Goal: Information Seeking & Learning: Learn about a topic

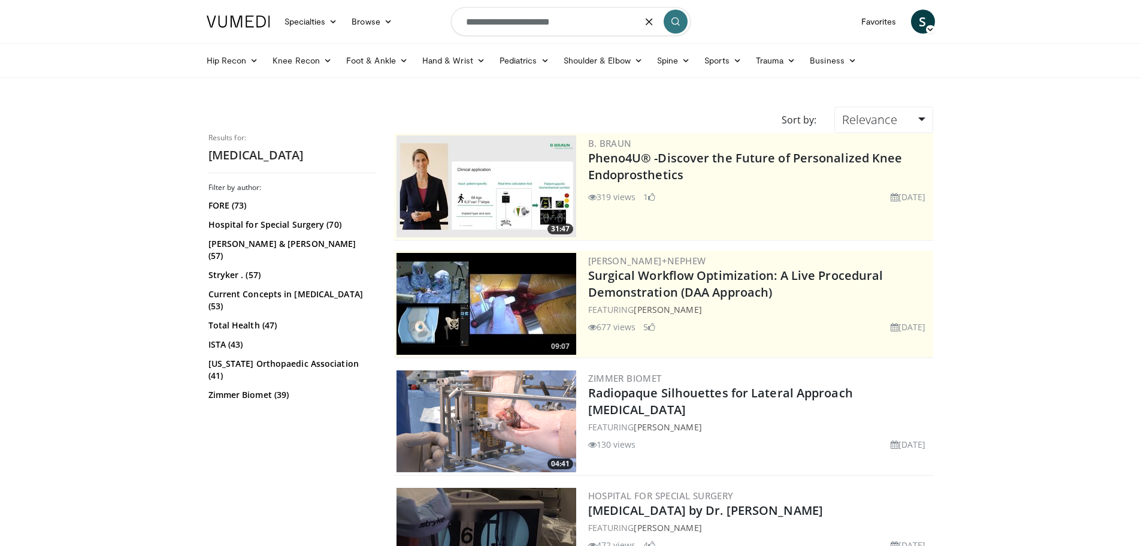
click at [507, 25] on input "**********" at bounding box center [571, 21] width 240 height 29
drag, startPoint x: 577, startPoint y: 26, endPoint x: 446, endPoint y: 19, distance: 131.3
click at [446, 19] on nav "Specialties Adult & Family Medicine Allergy, Asthma, Immunology Anesthesiology …" at bounding box center [570, 21] width 743 height 43
type input "*******"
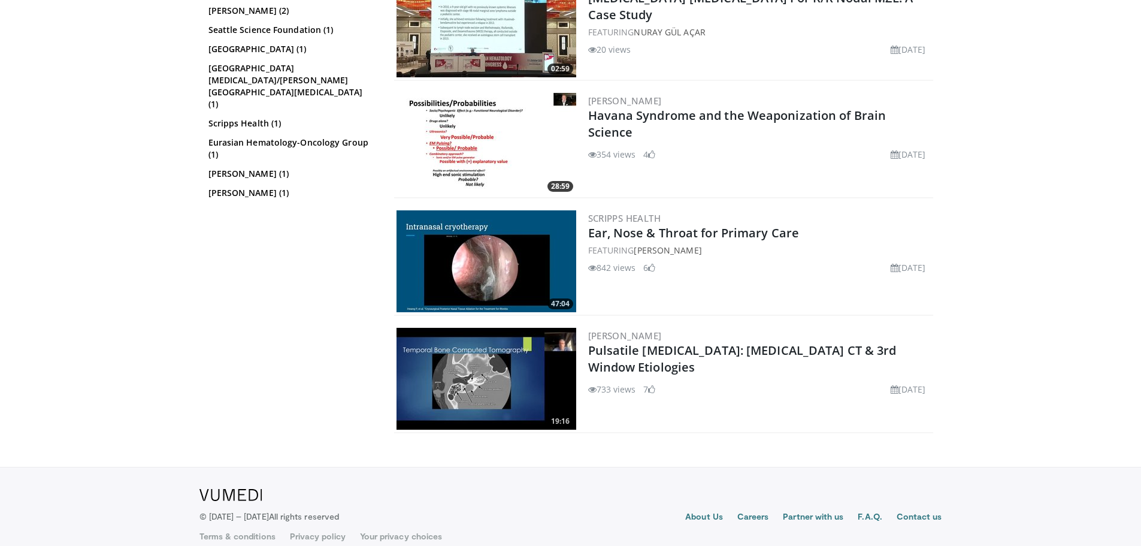
scroll to position [1232, 0]
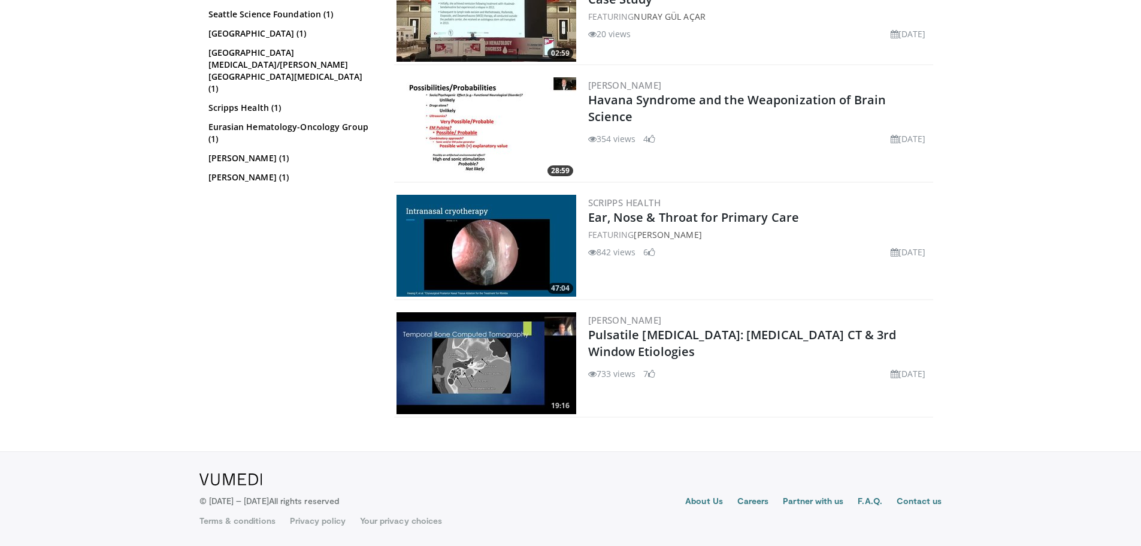
click at [495, 356] on img at bounding box center [486, 363] width 180 height 102
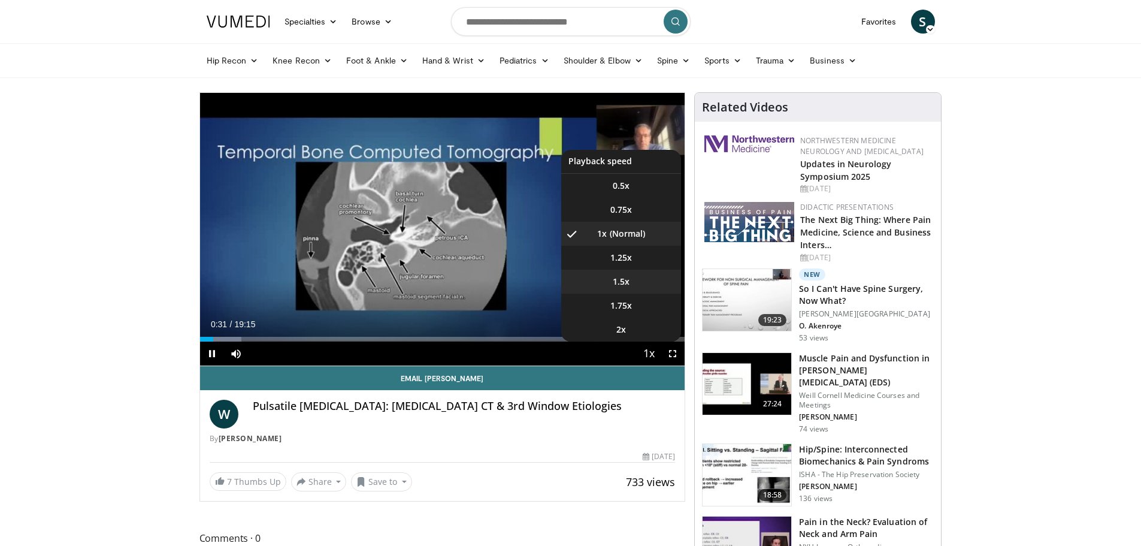
click at [631, 282] on li "1.5x" at bounding box center [621, 281] width 120 height 24
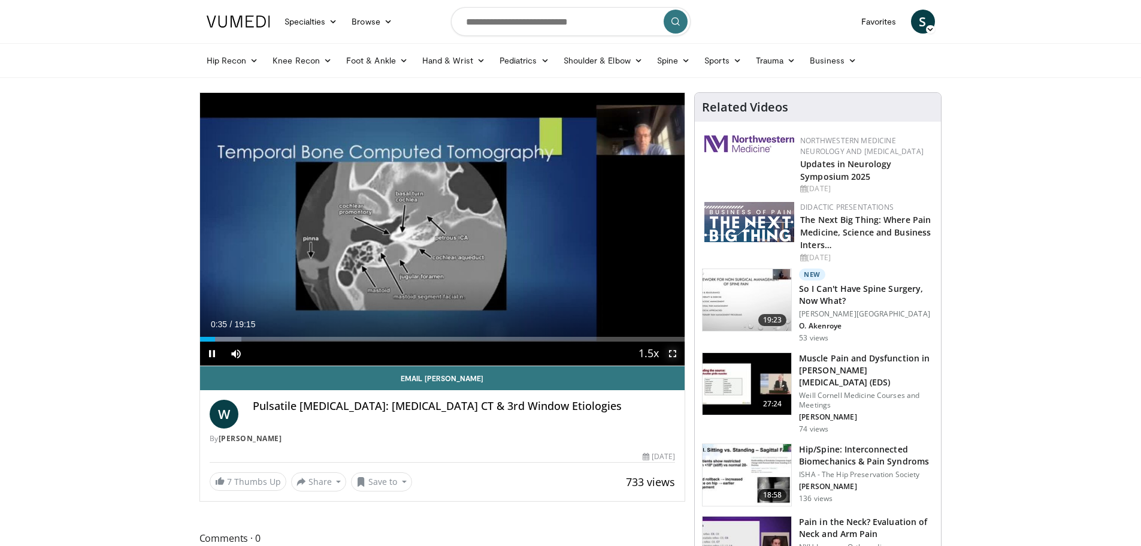
click at [670, 350] on span "Video Player" at bounding box center [672, 353] width 24 height 24
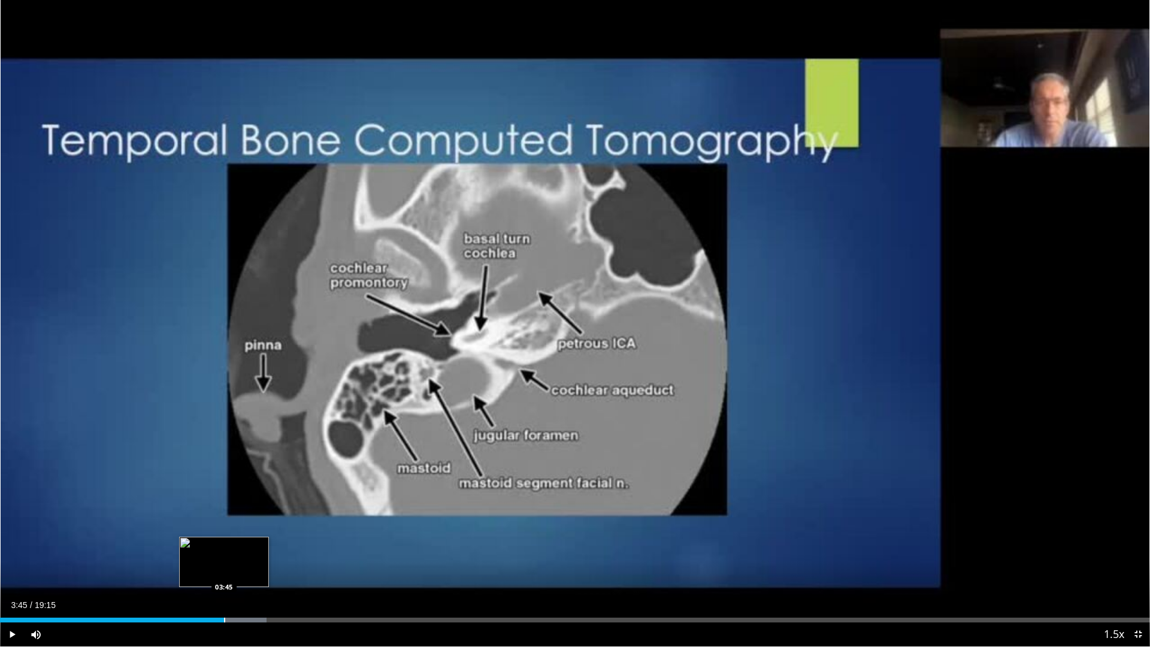
click at [224, 545] on div "Progress Bar" at bounding box center [224, 619] width 1 height 5
click at [263, 545] on div "Progress Bar" at bounding box center [263, 619] width 1 height 5
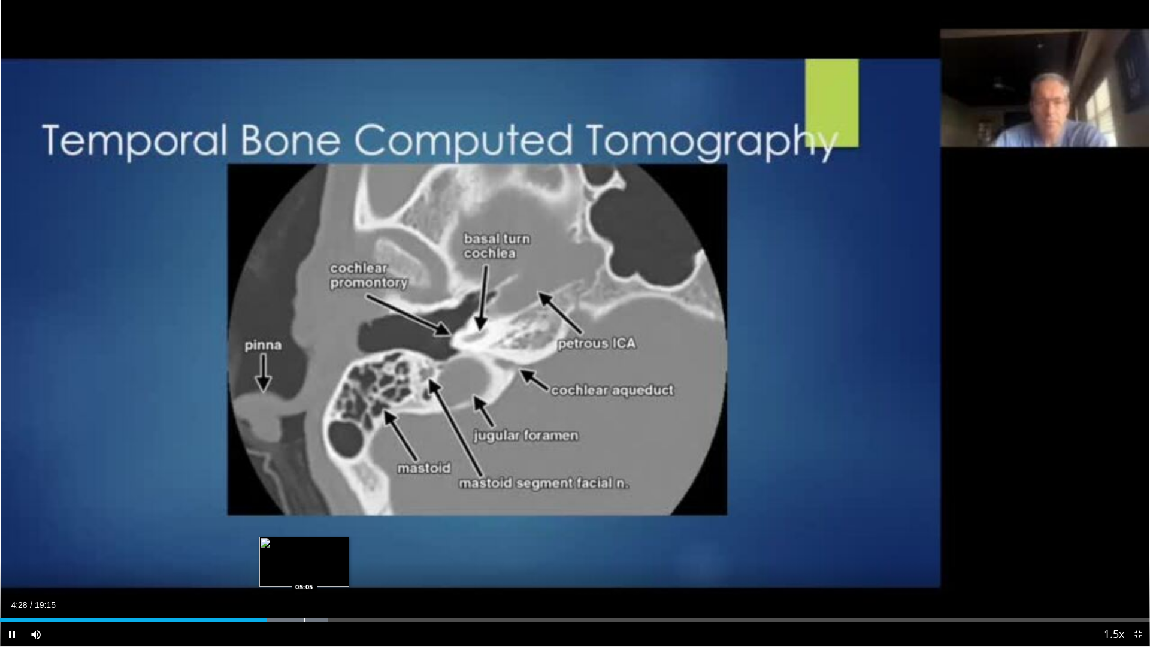
click at [305, 545] on div "Progress Bar" at bounding box center [304, 619] width 1 height 5
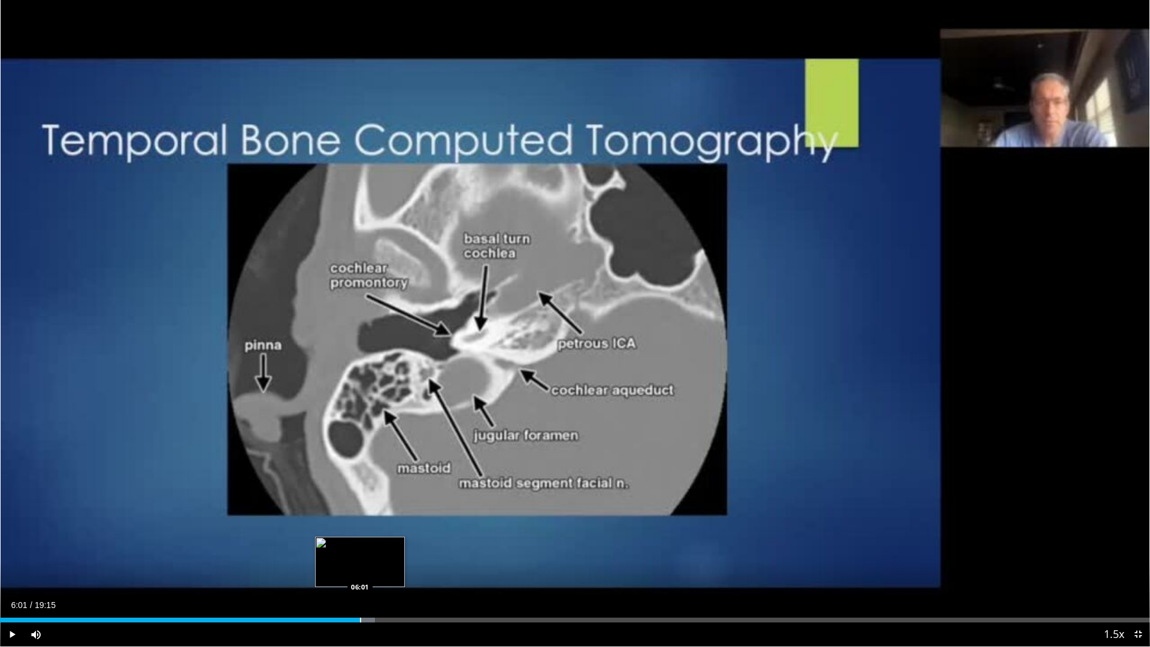
click at [360, 545] on div "Progress Bar" at bounding box center [360, 619] width 1 height 5
click at [411, 545] on div "Progress Bar" at bounding box center [411, 619] width 1 height 5
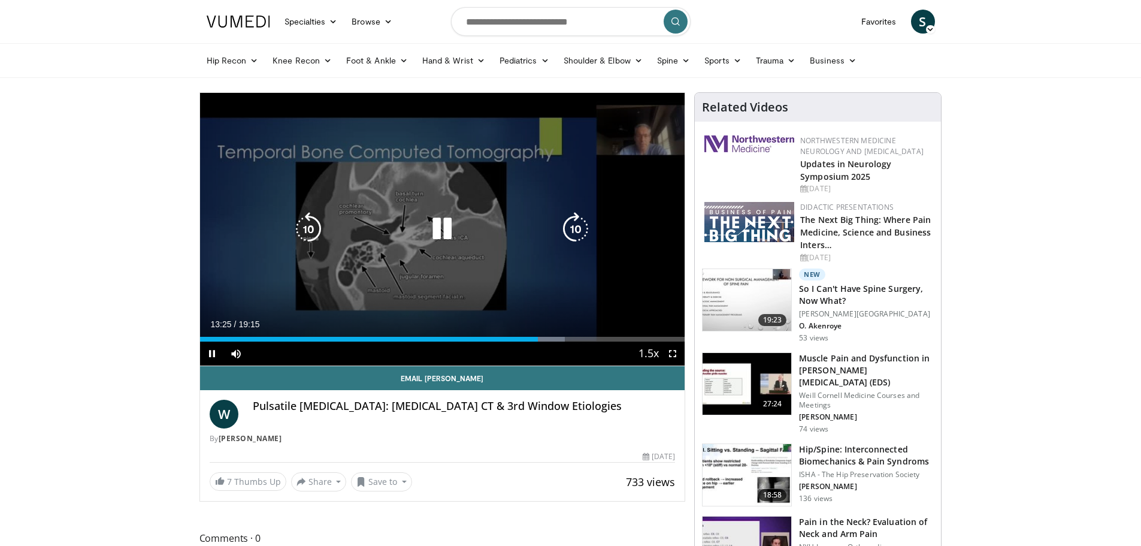
click at [449, 224] on icon "Video Player" at bounding box center [442, 229] width 34 height 34
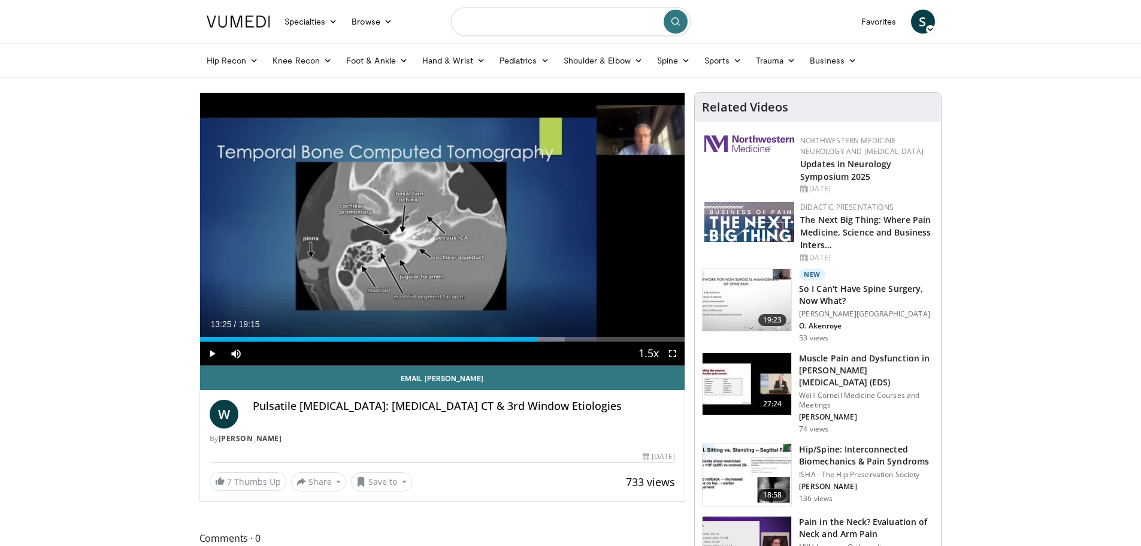
click at [561, 28] on input "Search topics, interventions" at bounding box center [571, 21] width 240 height 29
type input "**********"
click at [675, 25] on icon "submit" at bounding box center [676, 22] width 10 height 10
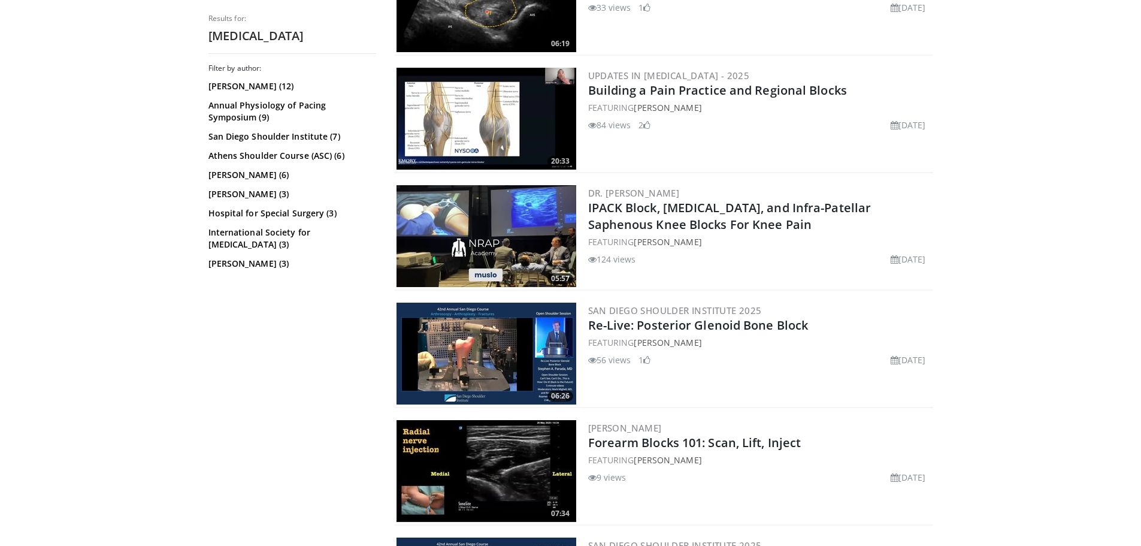
scroll to position [539, 0]
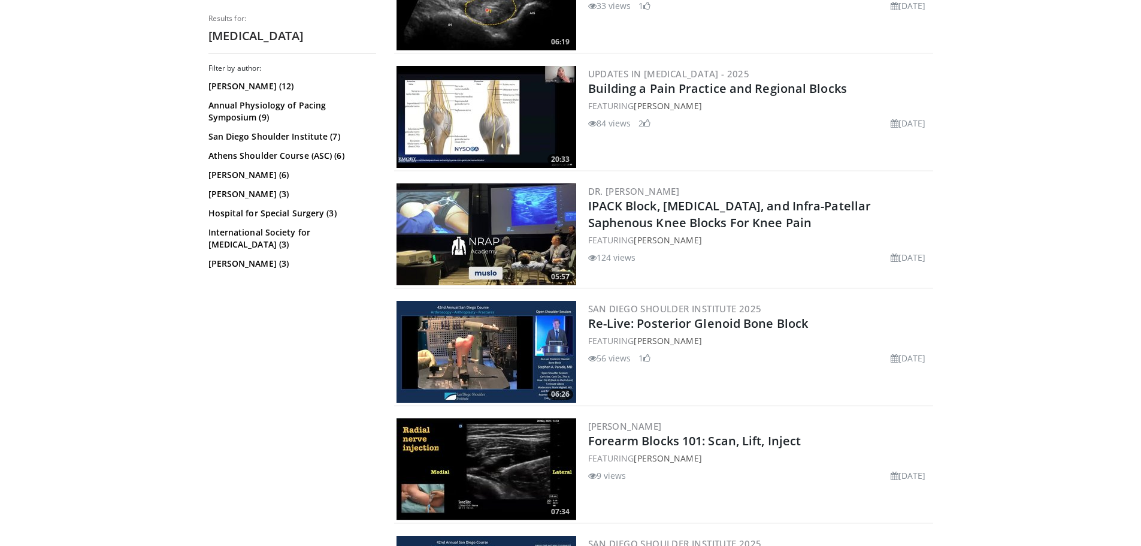
click at [498, 213] on img at bounding box center [486, 234] width 180 height 102
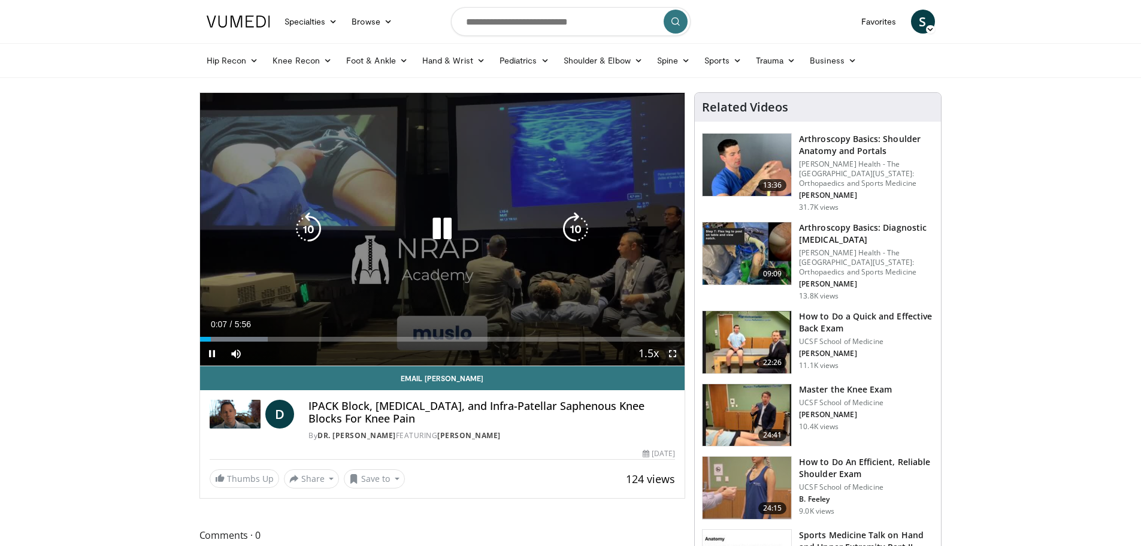
drag, startPoint x: 669, startPoint y: 351, endPoint x: 669, endPoint y: 423, distance: 72.5
click at [669, 351] on span "Video Player" at bounding box center [672, 353] width 24 height 24
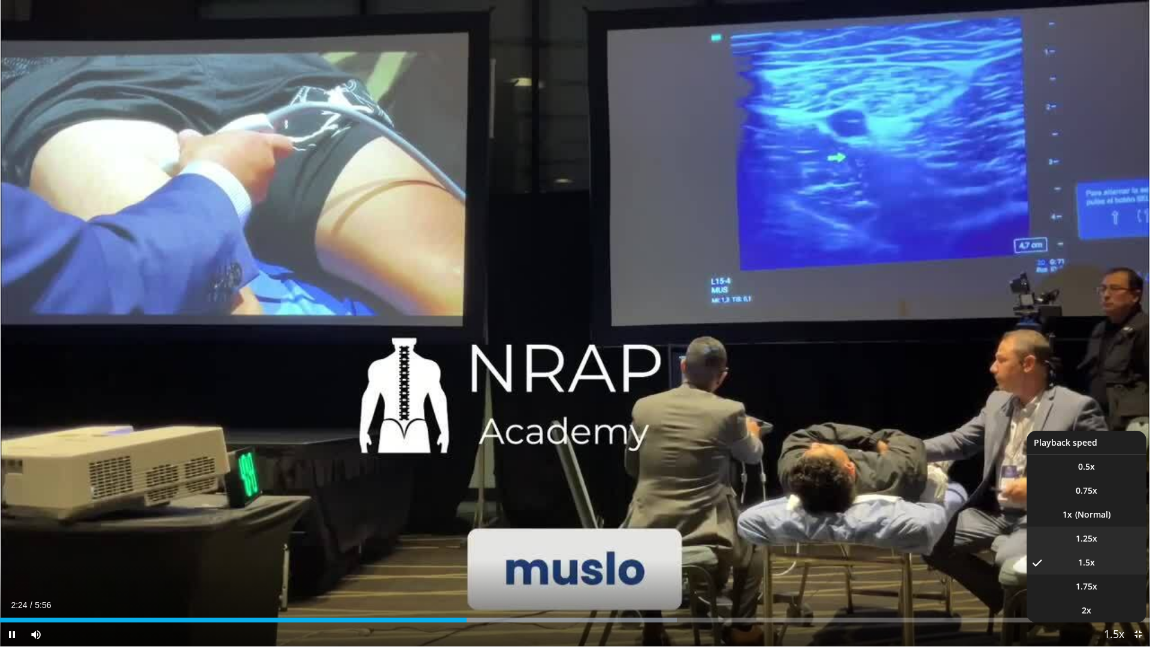
click at [1081, 538] on span "1.25x" at bounding box center [1086, 538] width 22 height 12
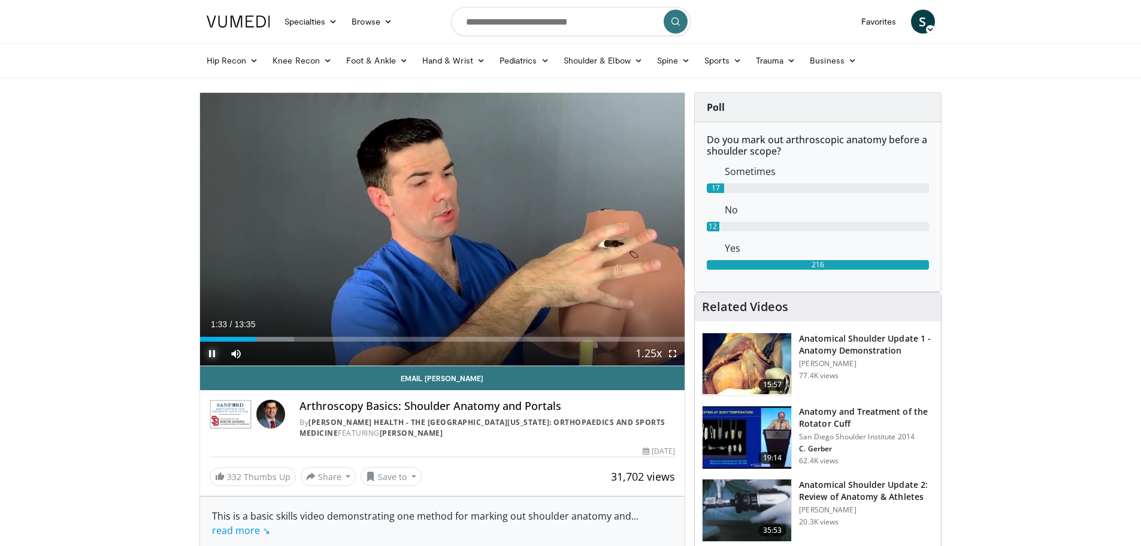
click at [207, 353] on span "Video Player" at bounding box center [212, 353] width 24 height 24
